Goal: Task Accomplishment & Management: Manage account settings

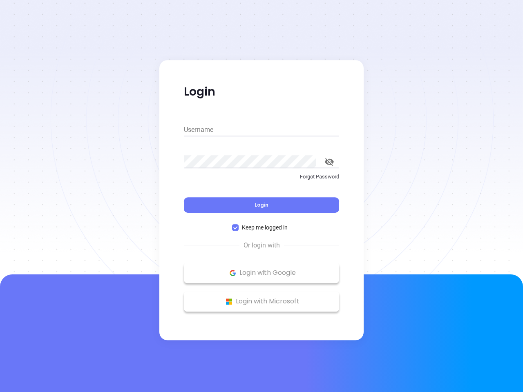
click at [261, 196] on div "Login" at bounding box center [261, 199] width 155 height 25
click at [261, 130] on input "Username" at bounding box center [261, 129] width 155 height 13
click at [329, 162] on icon "toggle password visibility" at bounding box center [329, 162] width 9 height 8
click at [261, 205] on span "Login" at bounding box center [261, 204] width 14 height 7
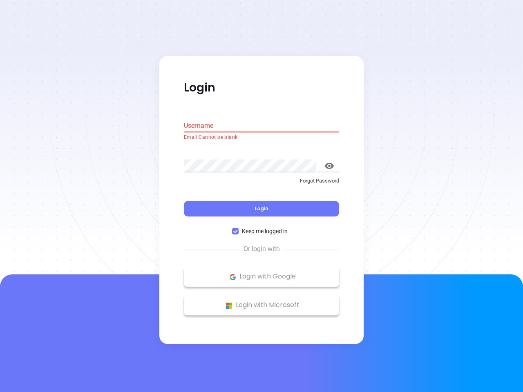
click at [261, 227] on span "Keep me logged in" at bounding box center [265, 231] width 52 height 9
click at [239, 228] on input "Keep me logged in" at bounding box center [235, 231] width 7 height 7
checkbox input "false"
click at [261, 273] on p "Login with Google" at bounding box center [261, 277] width 147 height 12
click at [261, 301] on p "Login with Microsoft" at bounding box center [261, 305] width 147 height 12
